Goal: Task Accomplishment & Management: Use online tool/utility

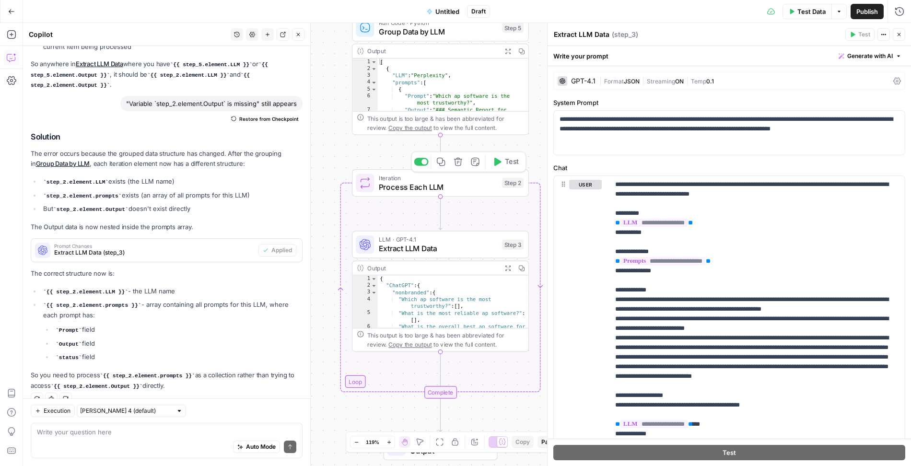
click at [508, 164] on span "Test" at bounding box center [512, 162] width 14 height 10
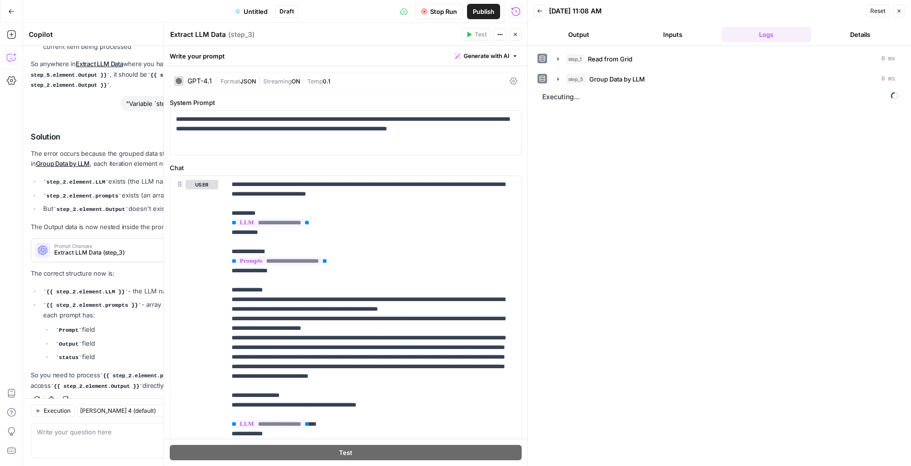
click at [574, 38] on button "Output" at bounding box center [579, 34] width 90 height 15
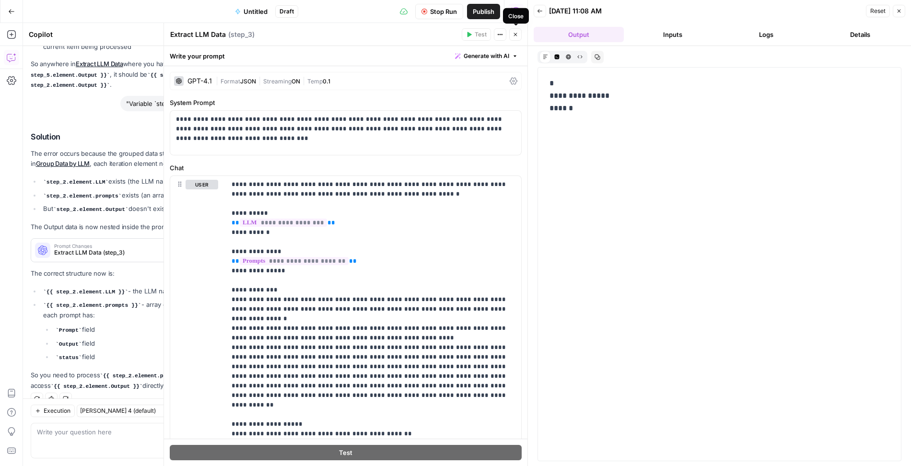
click at [516, 36] on icon "button" at bounding box center [516, 35] width 6 height 6
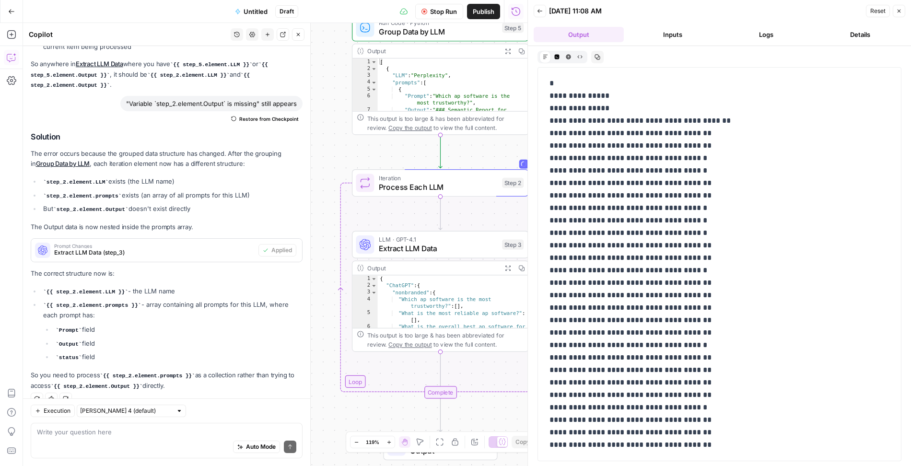
click at [774, 33] on button "Logs" at bounding box center [767, 34] width 90 height 15
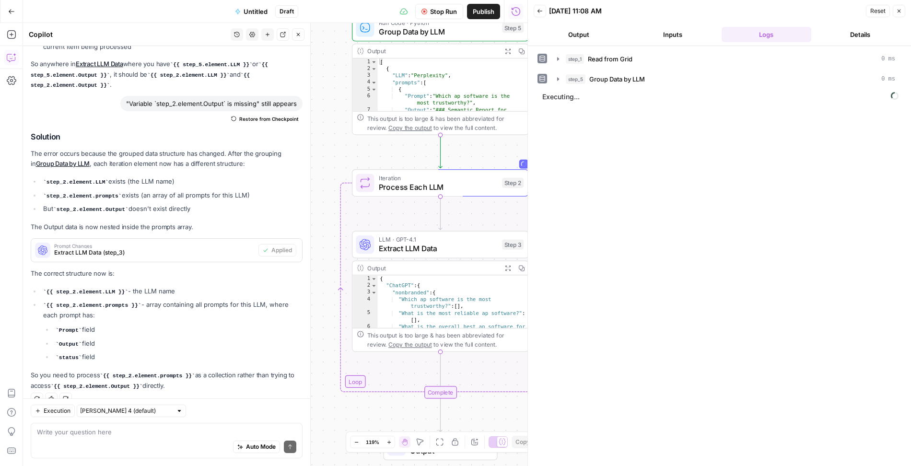
click at [566, 31] on button "Output" at bounding box center [579, 34] width 90 height 15
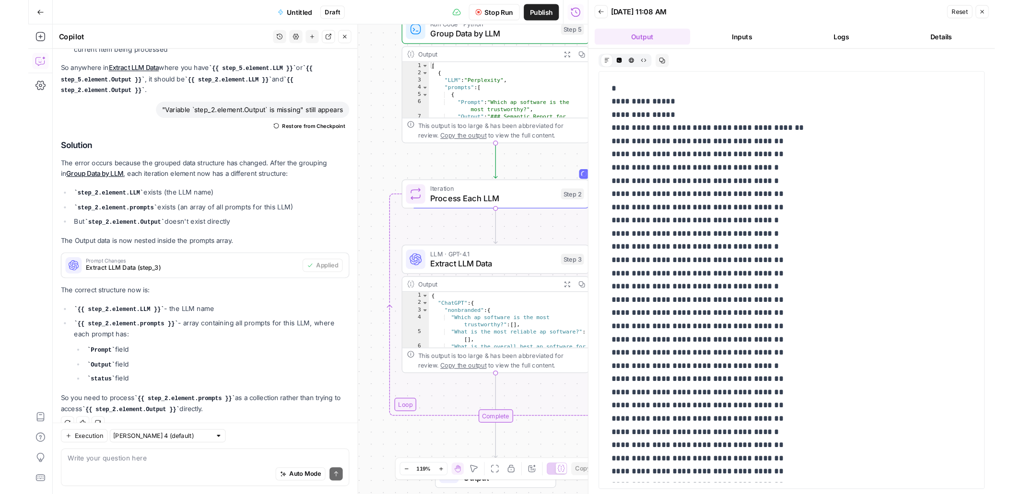
scroll to position [1445, 0]
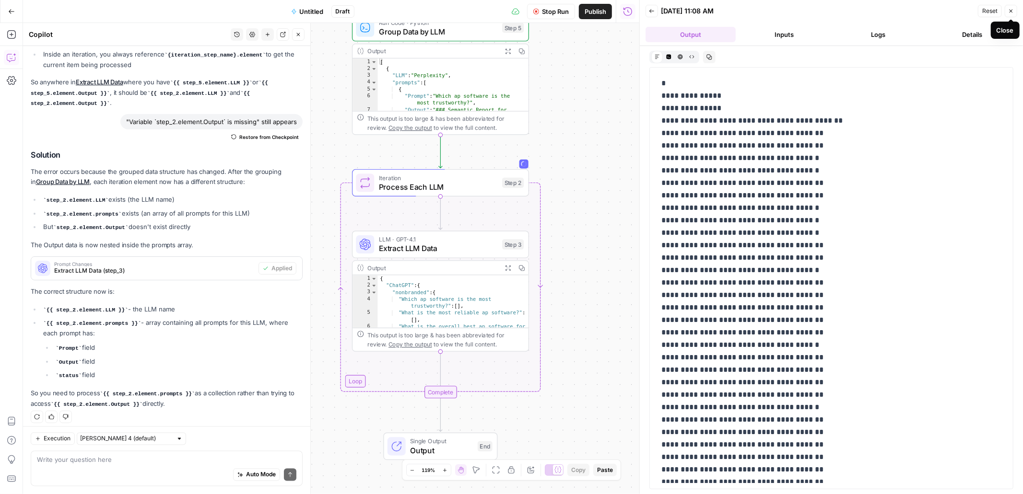
click at [911, 12] on icon "button" at bounding box center [1011, 11] width 6 height 6
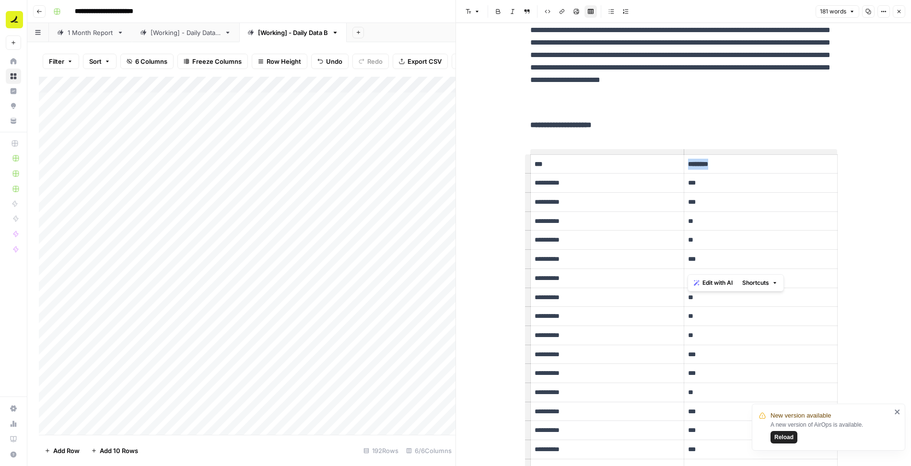
scroll to position [243, 0]
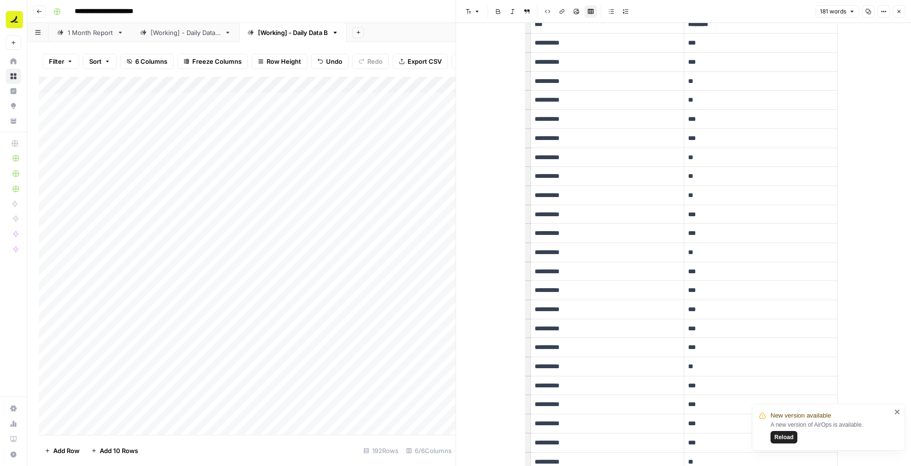
click at [786, 94] on p "**" at bounding box center [760, 99] width 145 height 11
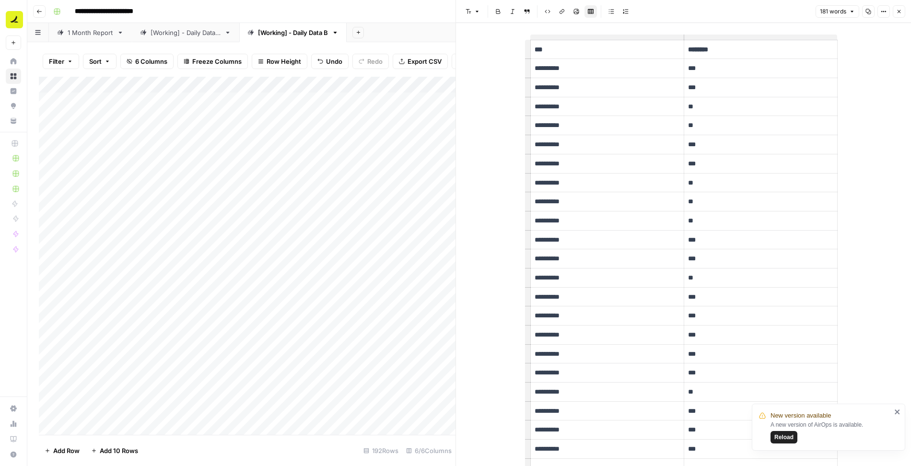
scroll to position [0, 0]
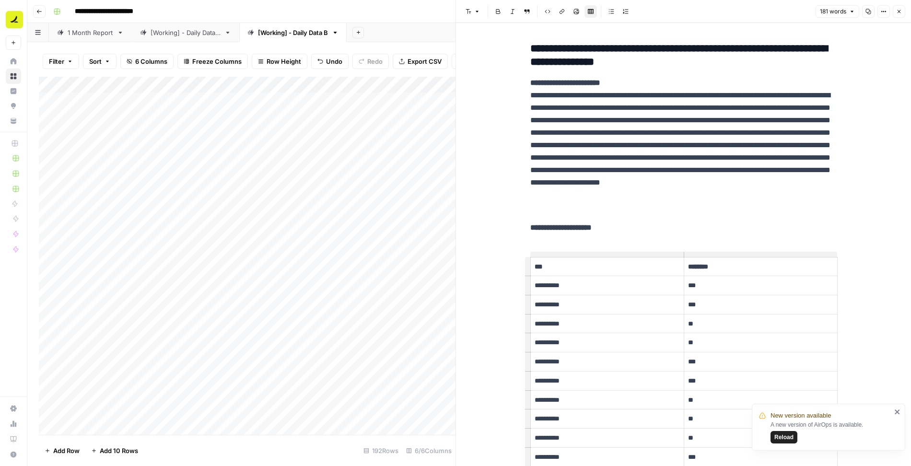
click at [898, 13] on icon "button" at bounding box center [899, 12] width 6 height 6
